Goal: Task Accomplishment & Management: Use online tool/utility

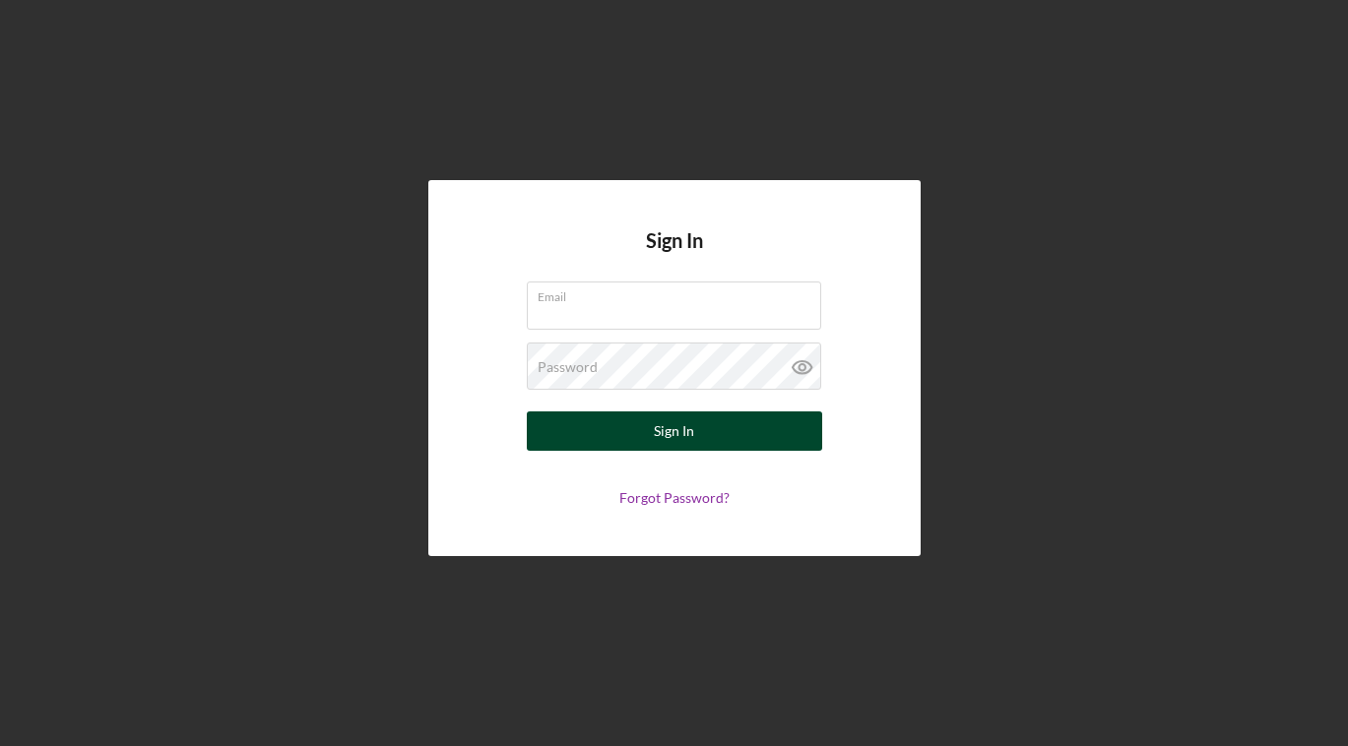
type input "[PERSON_NAME][EMAIL_ADDRESS][DOMAIN_NAME]"
click at [710, 439] on button "Sign In" at bounding box center [674, 430] width 295 height 39
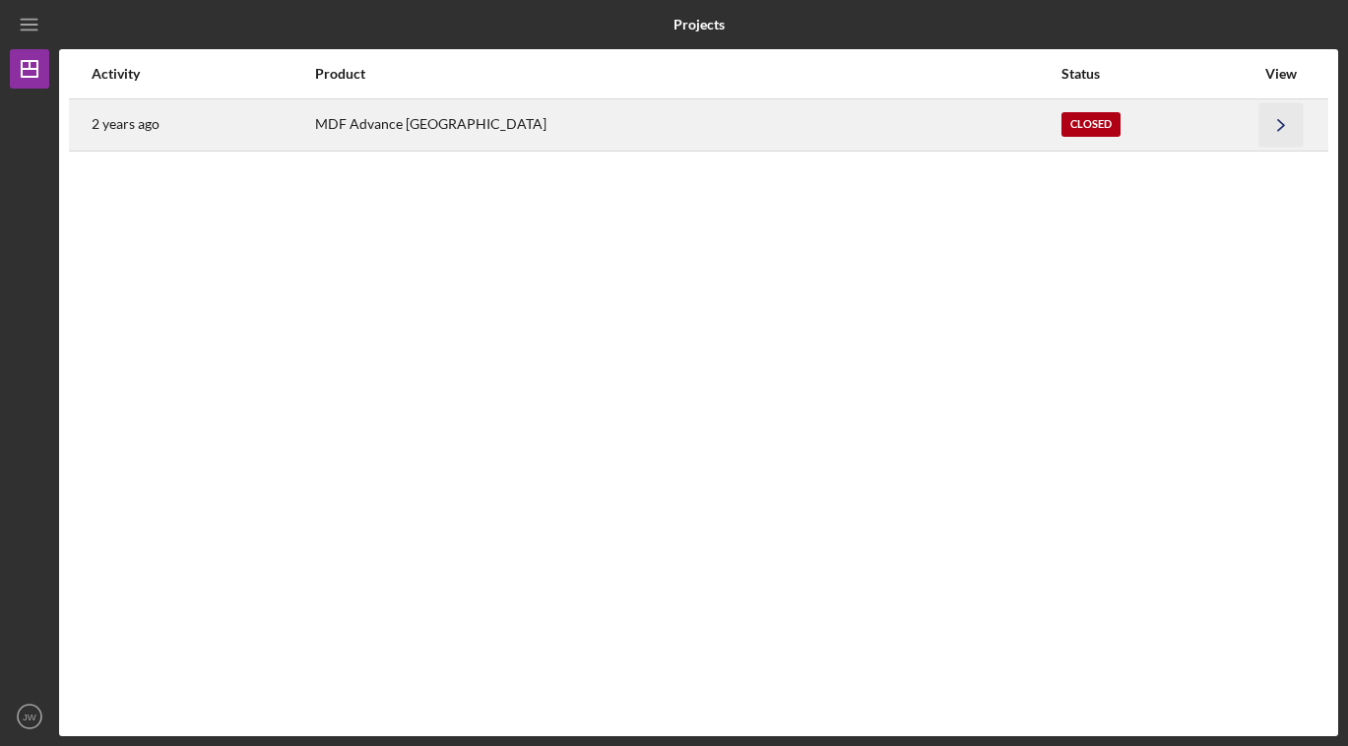
click at [1270, 125] on icon "Icon/Navigate" at bounding box center [1281, 124] width 44 height 44
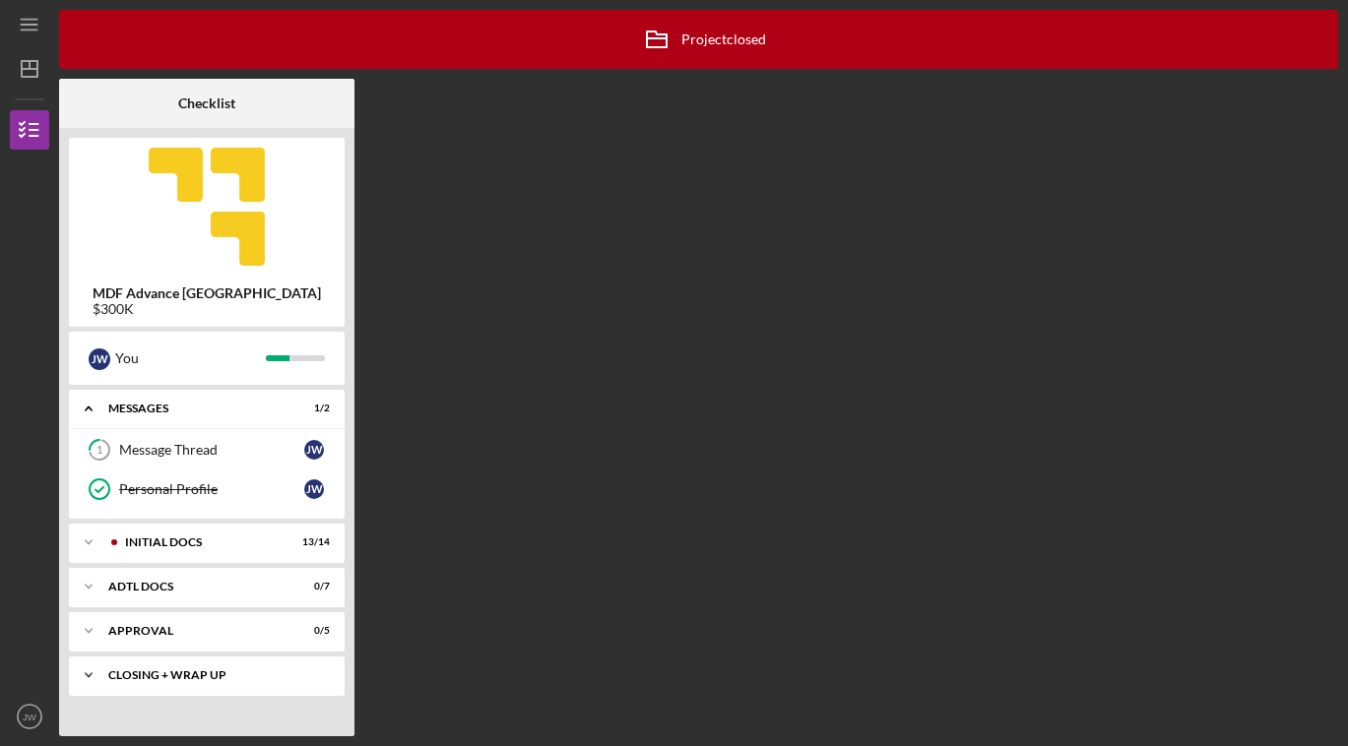
click at [84, 671] on icon "Icon/Expander" at bounding box center [88, 675] width 39 height 39
click at [30, 22] on icon "Icon/Menu" at bounding box center [30, 25] width 44 height 44
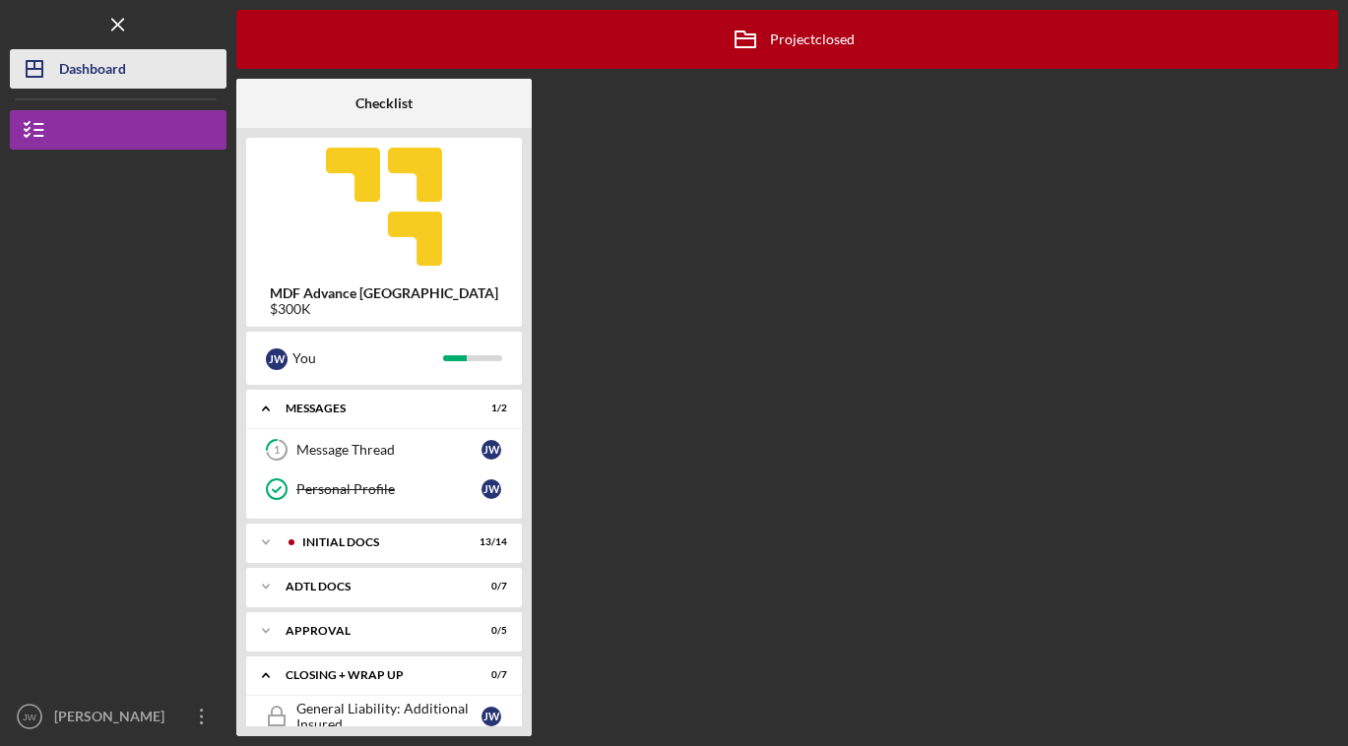
click at [76, 69] on div "Dashboard" at bounding box center [92, 71] width 67 height 44
